Goal: Transaction & Acquisition: Purchase product/service

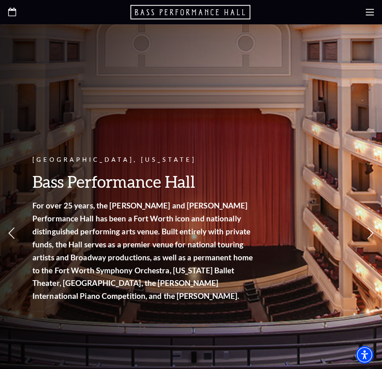
click at [371, 15] on use at bounding box center [370, 12] width 8 height 6
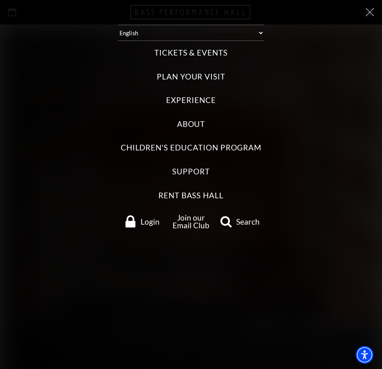
click at [183, 47] on label "Tickets & Events" at bounding box center [190, 52] width 73 height 11
click at [0, 0] on Events "Tickets & Events" at bounding box center [0, 0] width 0 height 0
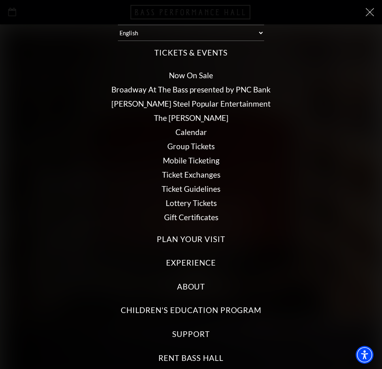
click at [190, 117] on link "The [PERSON_NAME]" at bounding box center [191, 117] width 75 height 9
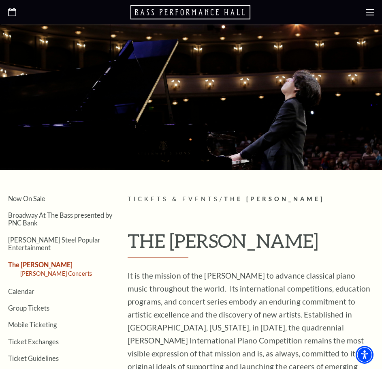
click at [64, 270] on link "[PERSON_NAME] Concerts" at bounding box center [56, 273] width 72 height 7
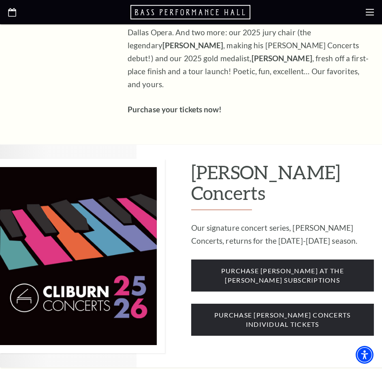
scroll to position [471, 0]
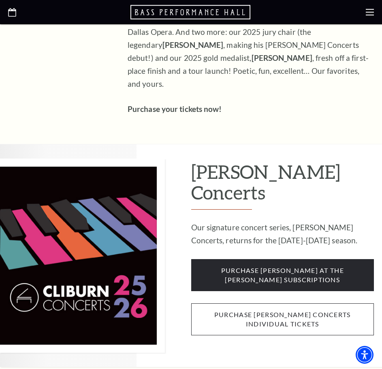
click at [246, 303] on span "purchase [PERSON_NAME] concerts individual tickets" at bounding box center [282, 319] width 183 height 32
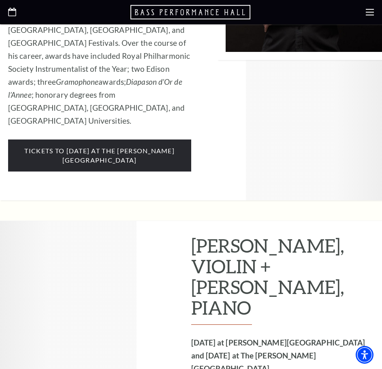
scroll to position [4125, 0]
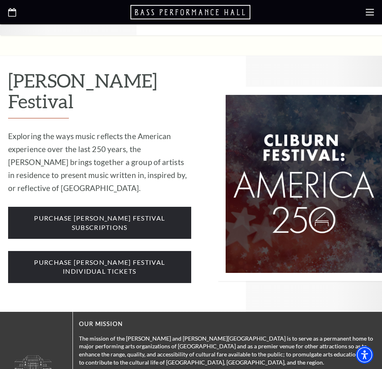
scroll to position [829, 0]
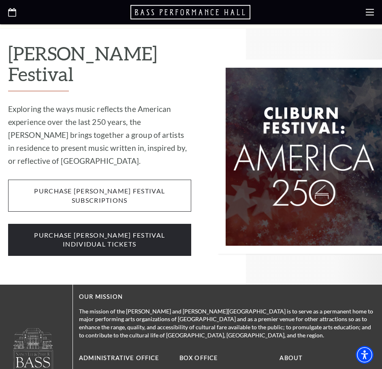
click at [91, 179] on span "purchase [PERSON_NAME] festival subscriptions" at bounding box center [99, 195] width 183 height 32
click at [141, 179] on span "purchase [PERSON_NAME] festival subscriptions" at bounding box center [99, 195] width 183 height 32
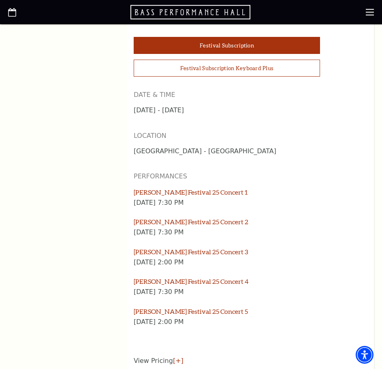
scroll to position [570, 0]
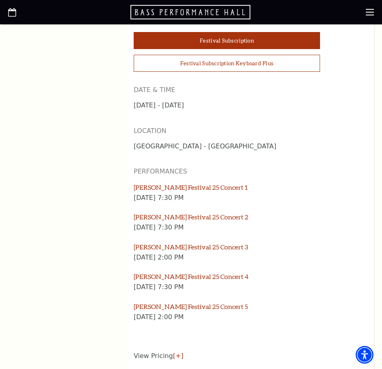
click at [299, 242] on div "[PERSON_NAME] Festival 25 Concert 3" at bounding box center [251, 247] width 234 height 11
